Goal: Transaction & Acquisition: Purchase product/service

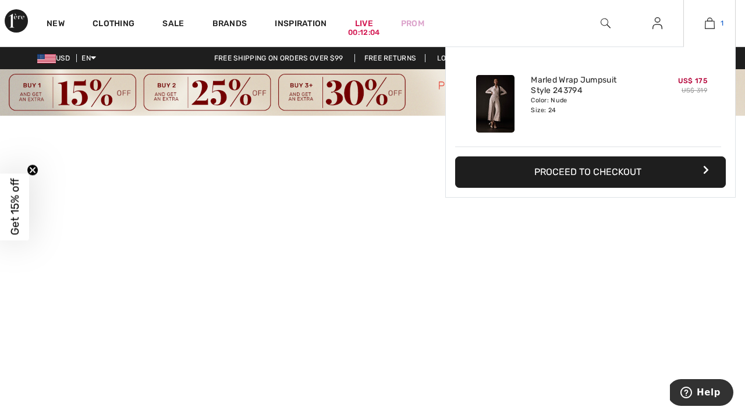
click at [710, 27] on img at bounding box center [709, 23] width 10 height 14
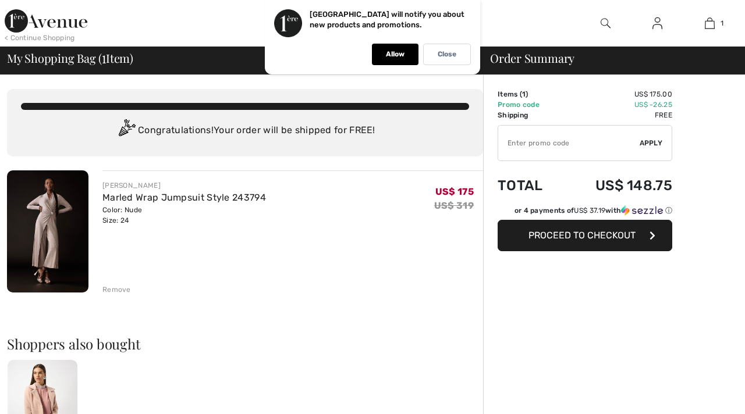
click at [661, 357] on div "Order Summary Details Items ( 1 ) US$ 175.00 Promo code US$ -26.25 Shipping Fre…" at bounding box center [614, 422] width 262 height 694
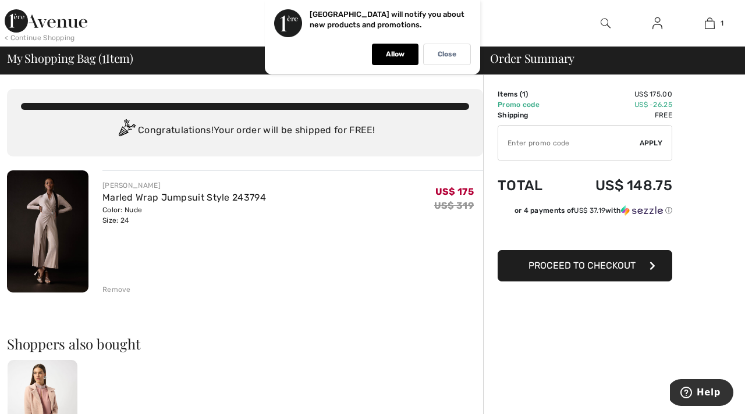
click at [565, 147] on input "TEXT" at bounding box center [568, 143] width 141 height 35
type input "SAVEAVENUE"
click at [659, 148] on div "✔ Apply Remove" at bounding box center [584, 143] width 175 height 36
click at [654, 145] on span "Apply" at bounding box center [650, 143] width 23 height 10
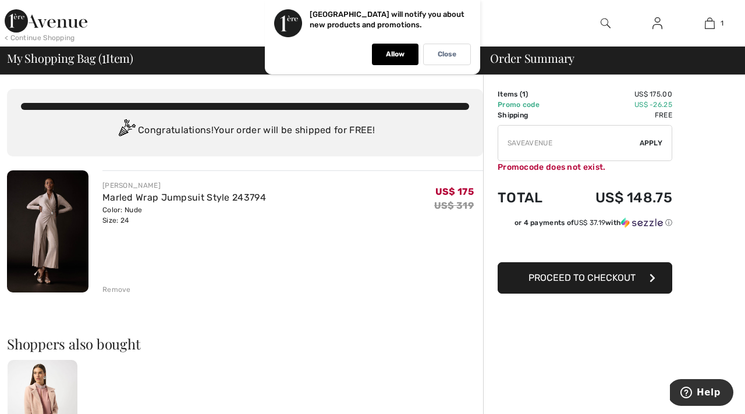
click at [112, 28] on div at bounding box center [278, 23] width 372 height 47
click at [32, 19] on img at bounding box center [46, 20] width 83 height 23
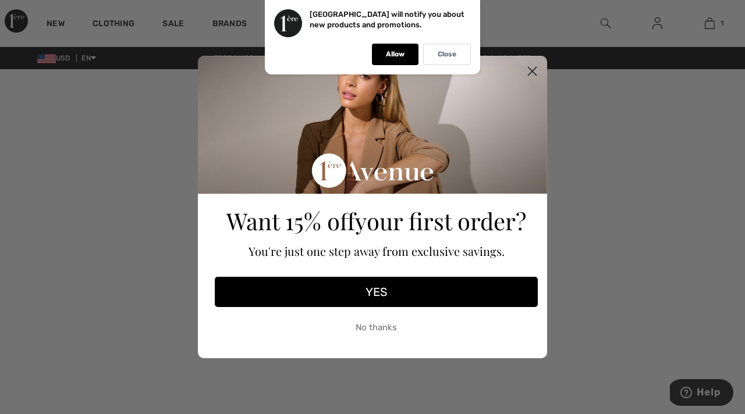
click at [534, 74] on circle "Close dialog" at bounding box center [531, 71] width 19 height 19
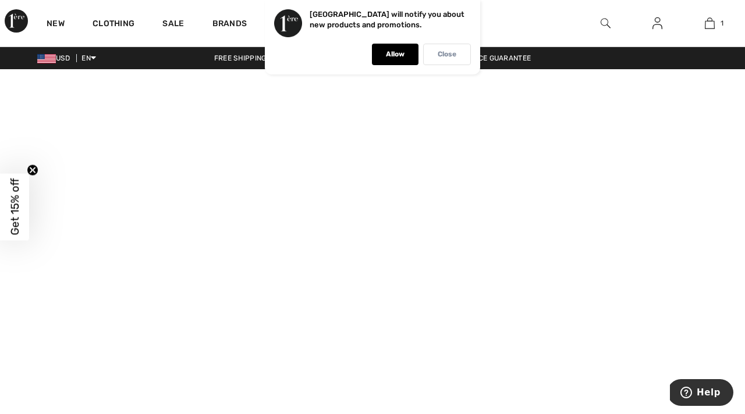
click at [437, 59] on div "Close" at bounding box center [447, 55] width 48 height 22
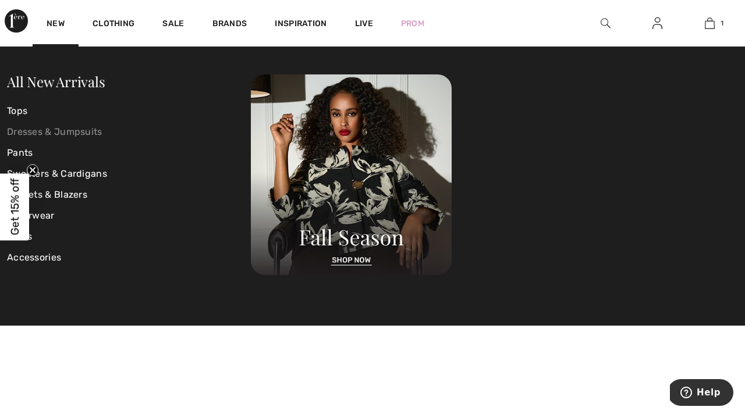
click at [70, 138] on link "Dresses & Jumpsuits" at bounding box center [129, 132] width 244 height 21
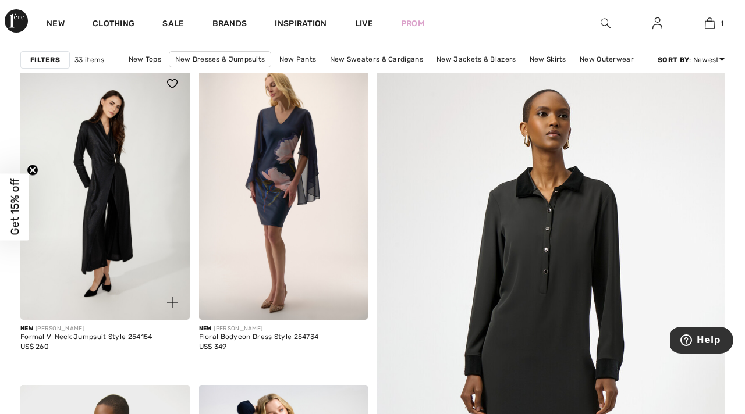
scroll to position [108, 0]
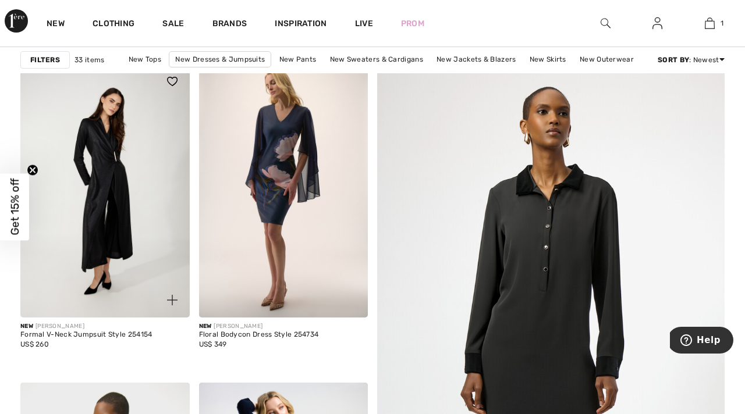
click at [131, 234] on img at bounding box center [104, 191] width 169 height 254
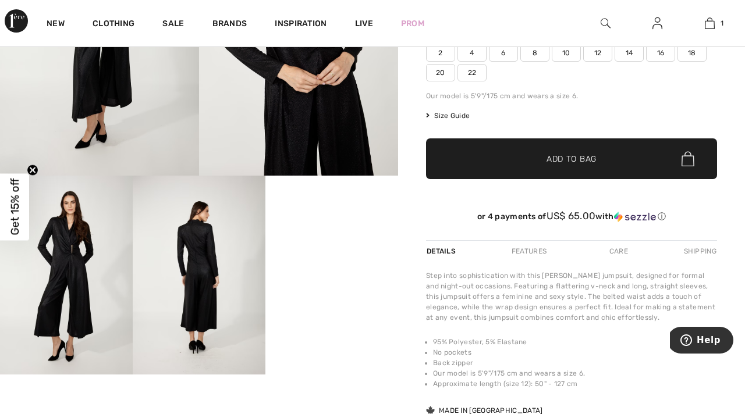
scroll to position [197, 0]
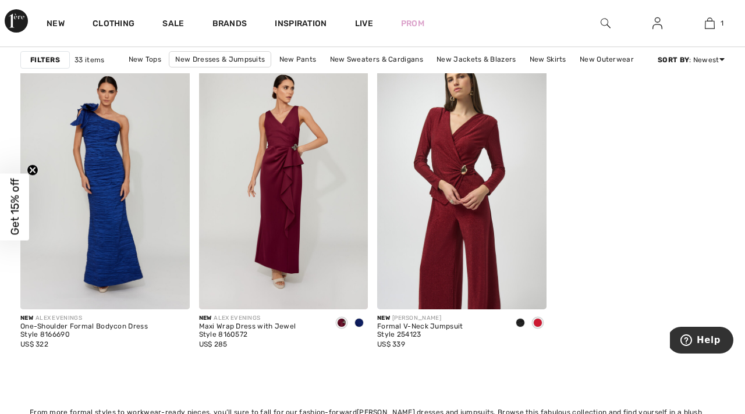
scroll to position [3312, 0]
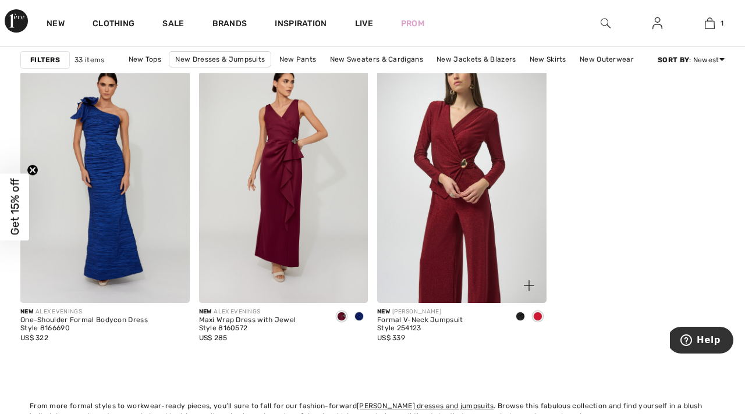
click at [446, 225] on img at bounding box center [461, 176] width 169 height 254
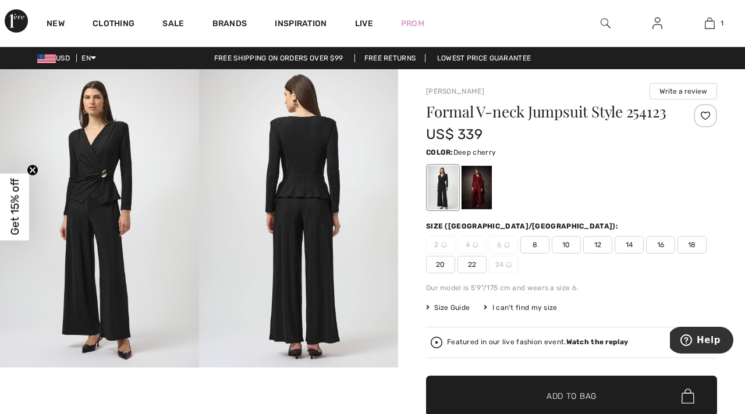
click at [473, 193] on div at bounding box center [476, 188] width 30 height 44
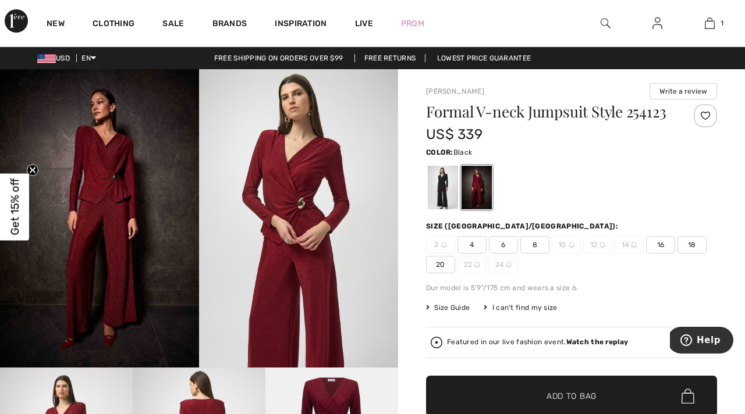
click at [444, 189] on div at bounding box center [443, 188] width 30 height 44
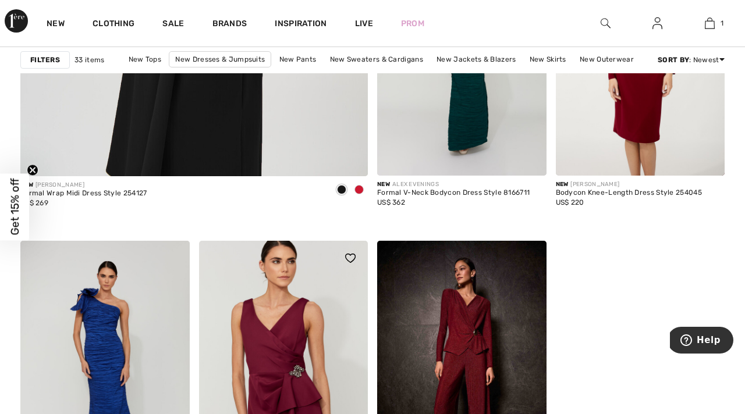
scroll to position [3112, 0]
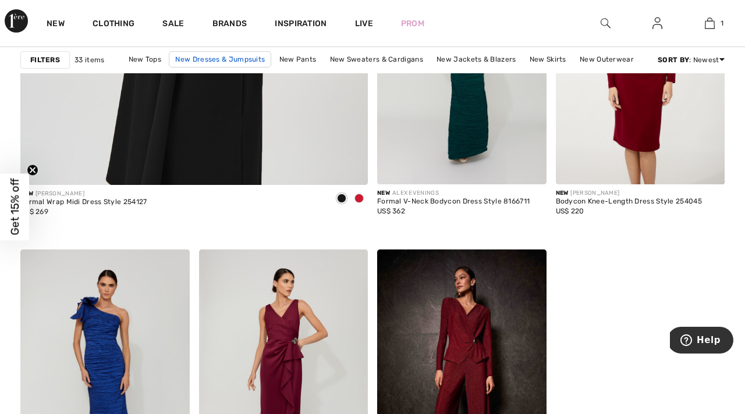
click at [257, 56] on link "New Dresses & Jumpsuits" at bounding box center [220, 59] width 102 height 16
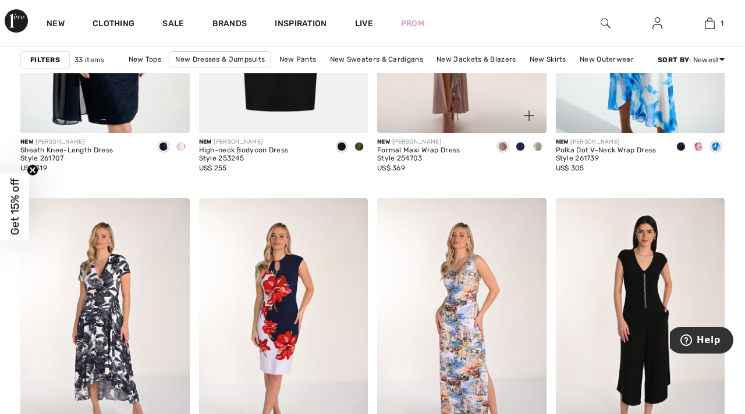
scroll to position [879, 0]
